Goal: Book appointment/travel/reservation

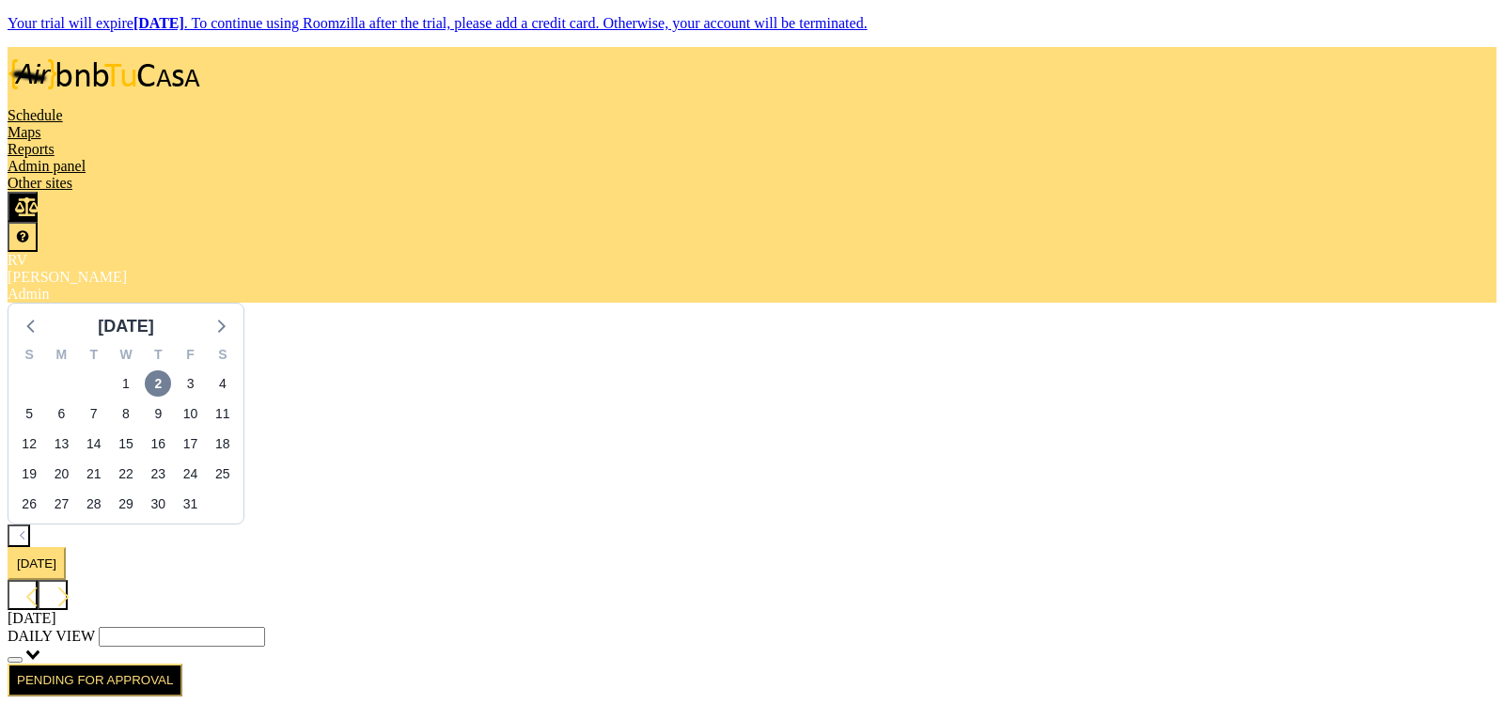
click at [106, 518] on aside "[DATE] S M T W T F S 28 29 30 1 2 3 4 5 6 7 8 9 10 11 12 13 14 15 16 17 18 19 2…" at bounding box center [752, 414] width 1489 height 222
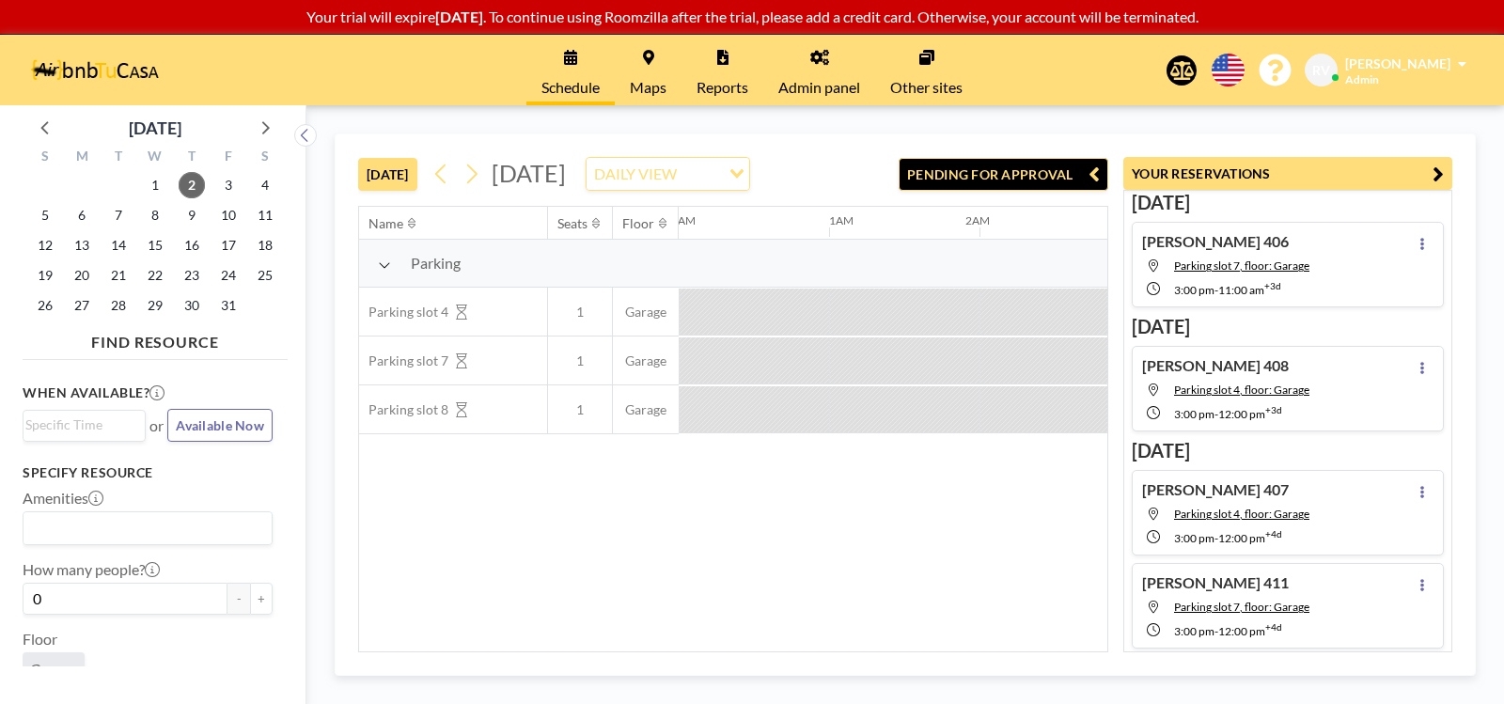
scroll to position [0, 1203]
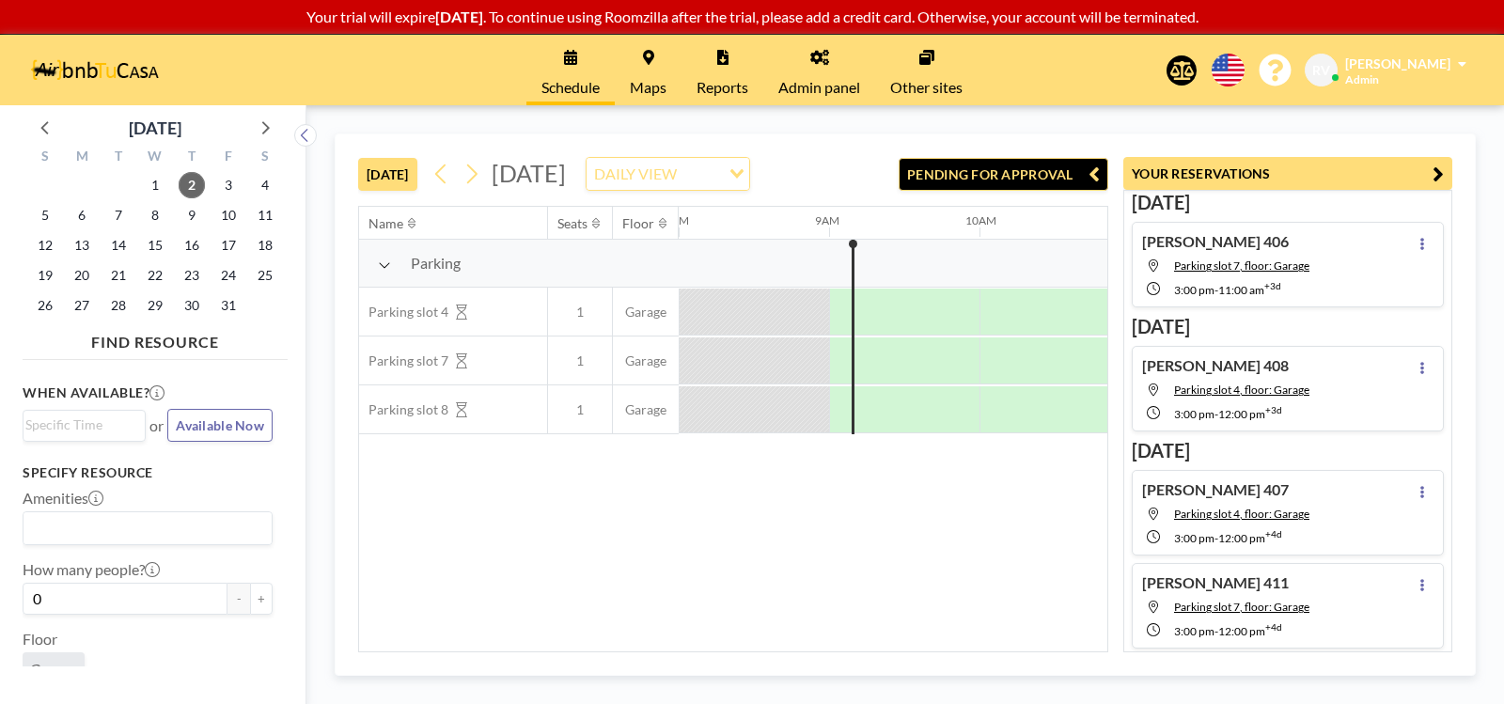
click at [661, 72] on link "Maps" at bounding box center [648, 70] width 67 height 70
click at [566, 178] on span "[DATE]" at bounding box center [529, 173] width 74 height 28
click at [566, 179] on span "[DATE]" at bounding box center [529, 173] width 74 height 28
click at [226, 183] on span "3" at bounding box center [228, 185] width 26 height 26
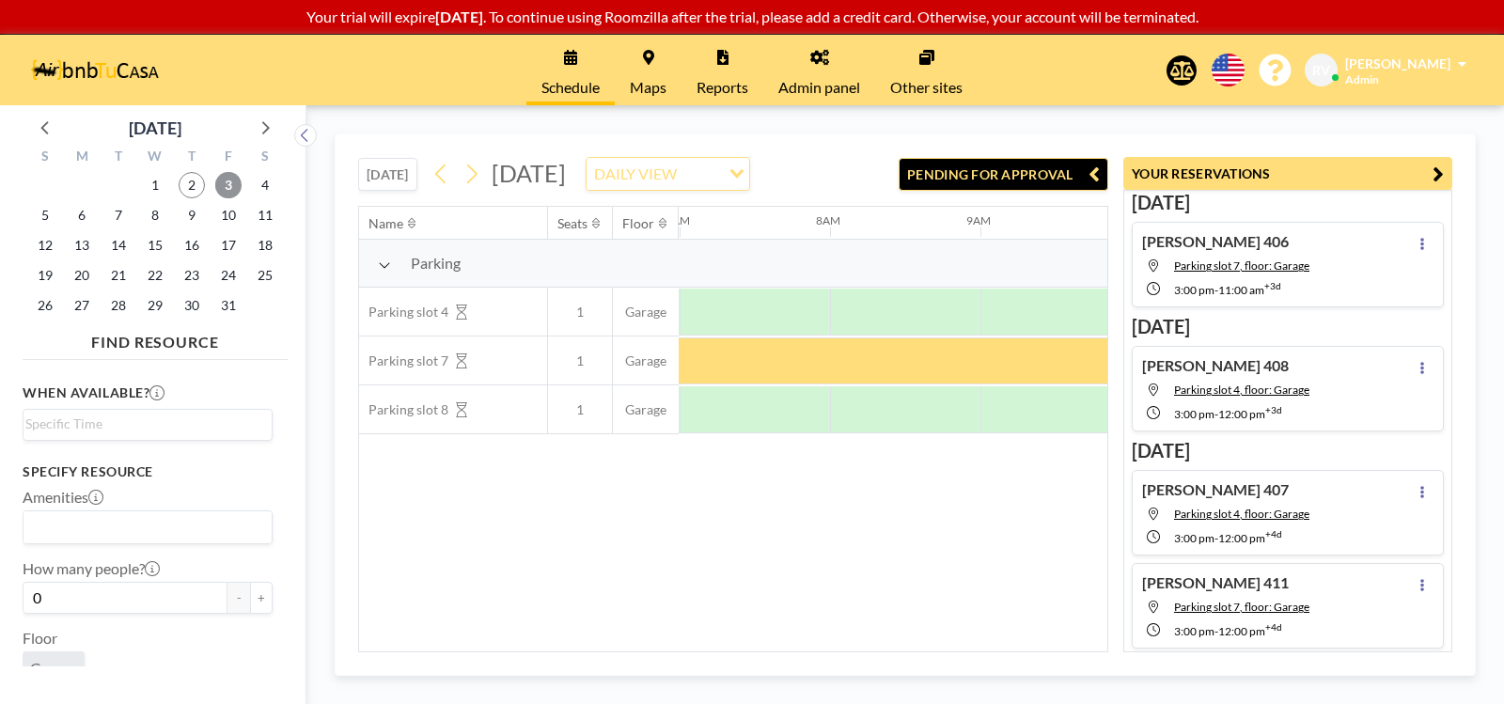
scroll to position [0, 1053]
click at [193, 180] on span "2" at bounding box center [192, 185] width 26 height 26
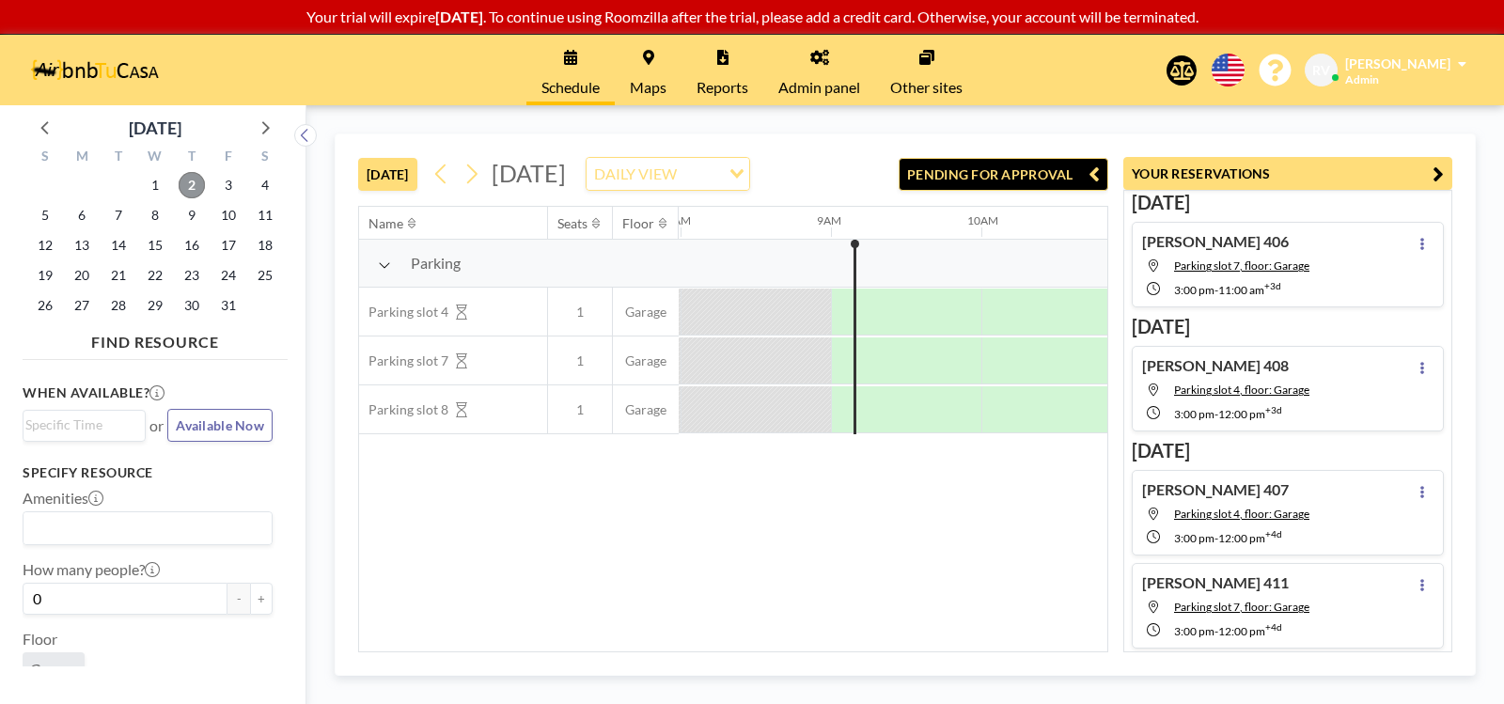
scroll to position [0, 1203]
